Goal: Task Accomplishment & Management: Manage account settings

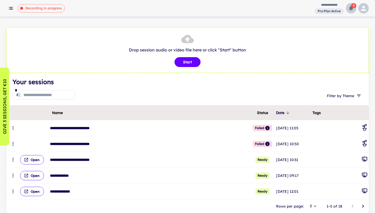
click at [351, 7] on span "3" at bounding box center [353, 5] width 5 height 5
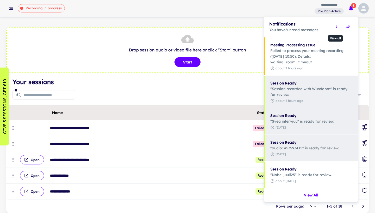
click at [338, 26] on icon "View all" at bounding box center [336, 26] width 5 height 5
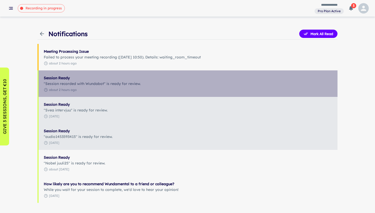
click at [81, 84] on p ""Session recorded with Wundabot" is ready for review." at bounding box center [188, 84] width 288 height 6
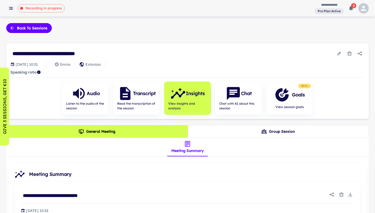
click at [352, 8] on span "2" at bounding box center [353, 5] width 5 height 5
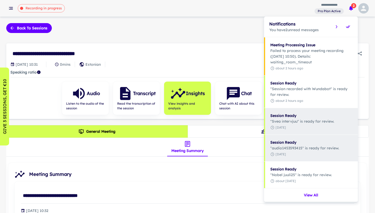
click at [42, 9] on div at bounding box center [187, 106] width 375 height 213
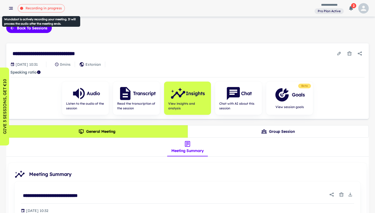
click at [21, 8] on icon "Wundabot is actively recording your meeting. It will process the audio after th…" at bounding box center [21, 8] width 3 height 3
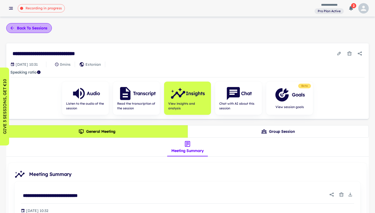
click at [23, 27] on button "Back to sessions" at bounding box center [29, 28] width 46 height 10
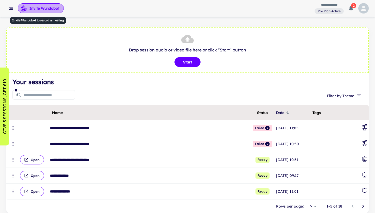
click at [47, 8] on button "Invite Wundabot" at bounding box center [41, 8] width 46 height 10
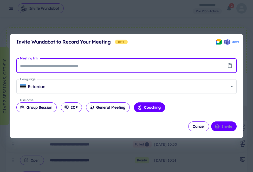
paste input "**********"
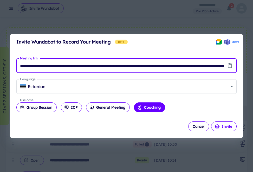
type input "**********"
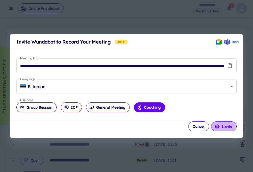
click at [226, 125] on button "Invite" at bounding box center [224, 126] width 26 height 10
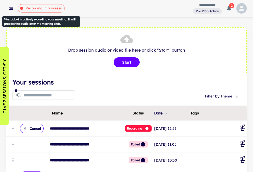
click at [51, 7] on span "Recording in progress" at bounding box center [44, 8] width 42 height 5
click at [44, 10] on span "Recording in progress" at bounding box center [44, 8] width 42 height 5
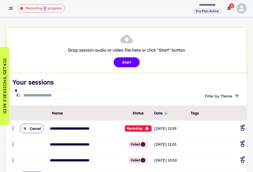
click at [10, 9] on icon "button" at bounding box center [10, 8] width 5 height 5
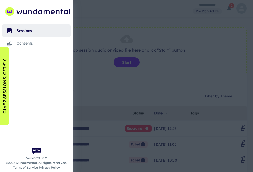
click at [88, 10] on div at bounding box center [126, 86] width 253 height 172
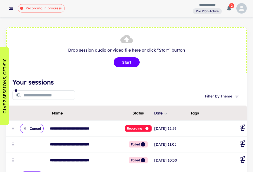
click at [115, 9] on div "**********" at bounding box center [126, 8] width 253 height 17
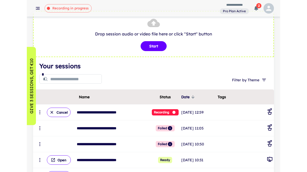
scroll to position [17, 0]
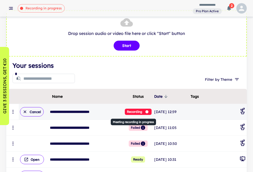
click at [139, 111] on span "Recording" at bounding box center [138, 112] width 27 height 6
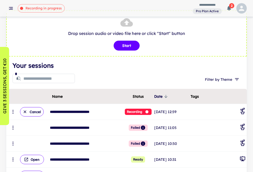
click at [177, 67] on h4 "Your sessions" at bounding box center [126, 65] width 228 height 9
click at [228, 8] on icon "button" at bounding box center [229, 8] width 5 height 5
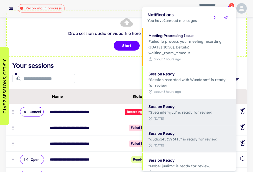
click at [66, 44] on div at bounding box center [126, 86] width 253 height 172
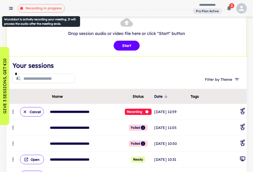
click at [44, 10] on span "Recording in progress" at bounding box center [44, 8] width 42 height 5
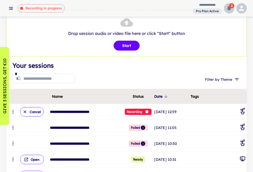
click at [230, 7] on span "2" at bounding box center [231, 5] width 5 height 5
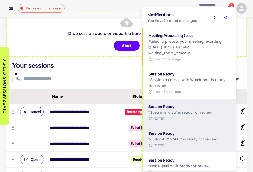
click at [230, 7] on div at bounding box center [126, 86] width 253 height 172
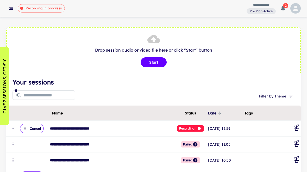
scroll to position [0, 0]
click at [10, 8] on rect "button" at bounding box center [11, 8] width 3 height 1
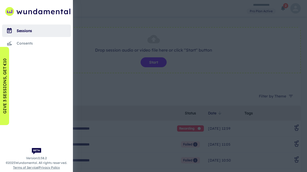
click at [24, 69] on div "scrollable content" at bounding box center [36, 112] width 73 height 120
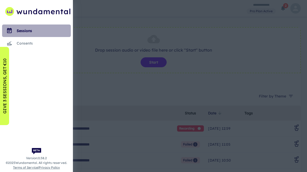
click at [22, 32] on div "sessions" at bounding box center [44, 31] width 54 height 6
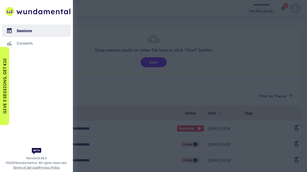
click at [122, 101] on div at bounding box center [153, 86] width 307 height 172
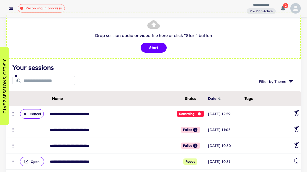
scroll to position [15, 0]
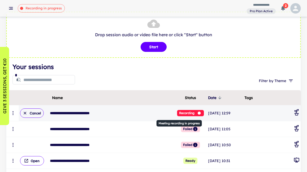
click at [197, 112] on icon "Meeting recording in progress" at bounding box center [199, 112] width 5 height 5
click at [77, 114] on div "**********" at bounding box center [103, 113] width 110 height 10
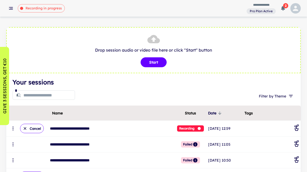
scroll to position [0, 0]
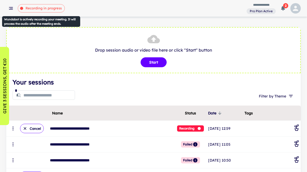
click at [43, 9] on span "Recording in progress" at bounding box center [44, 8] width 42 height 5
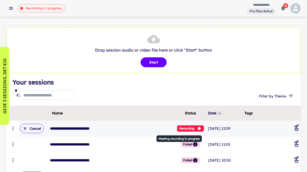
click at [184, 127] on span "Recording" at bounding box center [190, 128] width 27 height 6
click at [174, 132] on icon "scrollable content" at bounding box center [176, 131] width 4 height 4
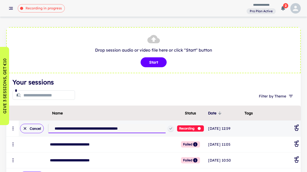
drag, startPoint x: 90, startPoint y: 128, endPoint x: 171, endPoint y: 130, distance: 81.0
click at [171, 130] on tr "**********" at bounding box center [153, 129] width 294 height 16
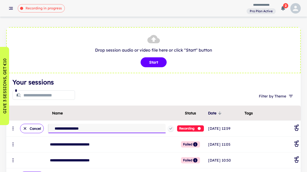
type input "**********"
click at [169, 129] on icon "scrollable content" at bounding box center [171, 128] width 4 height 4
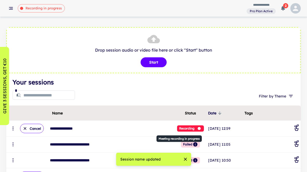
click at [179, 129] on span "Recording" at bounding box center [190, 128] width 27 height 6
click at [197, 128] on icon "Meeting recording in progress" at bounding box center [199, 128] width 5 height 5
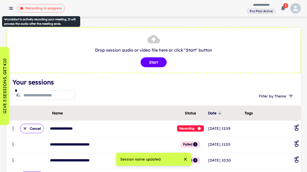
click at [31, 10] on span "Recording in progress" at bounding box center [44, 8] width 42 height 5
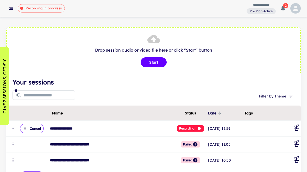
click at [11, 7] on rect "button" at bounding box center [11, 7] width 4 height 1
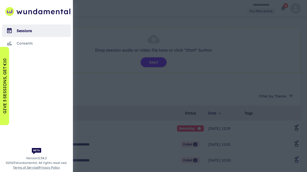
click at [108, 9] on div at bounding box center [153, 86] width 307 height 172
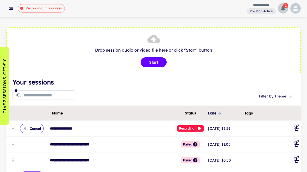
click at [282, 7] on icon "button" at bounding box center [283, 8] width 4 height 4
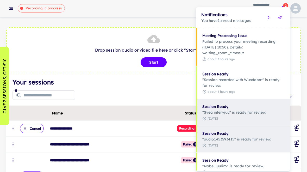
click at [236, 19] on p "You have 2 unread messages" at bounding box center [232, 21] width 62 height 6
click at [168, 84] on div at bounding box center [153, 86] width 307 height 172
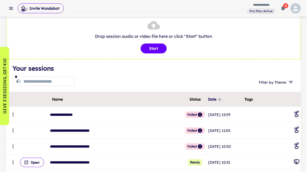
scroll to position [15, 0]
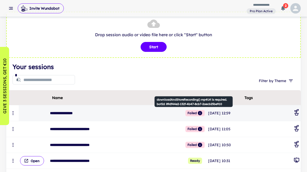
click at [198, 113] on icon "downloadAndStoreRecording() mp4Url is required. botId: 89df44e2-132f-4b47-8cb7-…" at bounding box center [200, 113] width 4 height 4
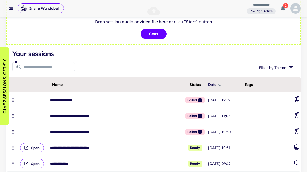
scroll to position [30, 0]
